Goal: Browse casually: Explore the website without a specific task or goal

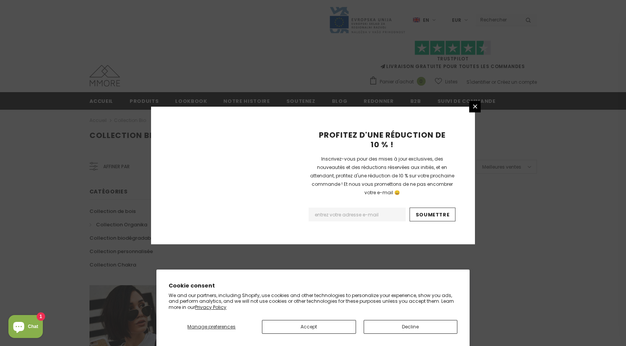
scroll to position [456, 0]
